Goal: Find specific page/section: Find specific page/section

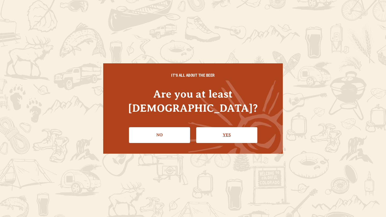
click at [221, 127] on link "Yes" at bounding box center [226, 135] width 61 height 16
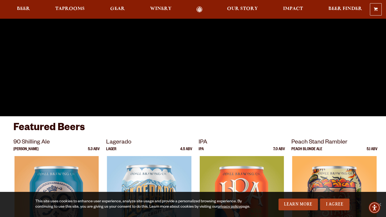
scroll to position [101, 0]
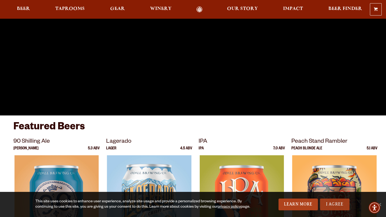
click at [343, 202] on link "I Agree" at bounding box center [334, 205] width 29 height 12
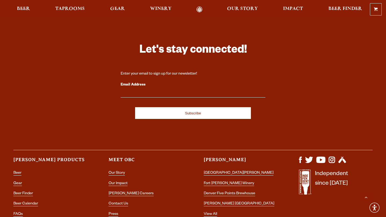
scroll to position [1529, 0]
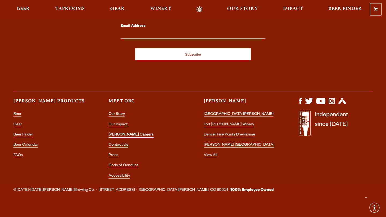
click at [118, 133] on link "[PERSON_NAME] Careers" at bounding box center [130, 135] width 45 height 5
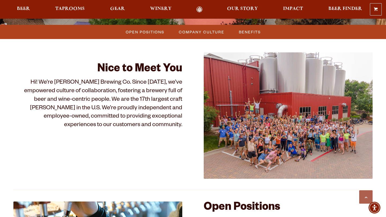
scroll to position [287, 0]
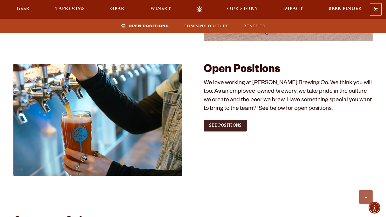
click at [217, 127] on span "See Positions" at bounding box center [225, 125] width 32 height 5
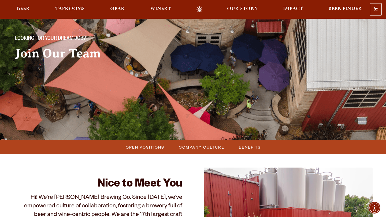
scroll to position [0, 0]
